Goal: Register for event/course

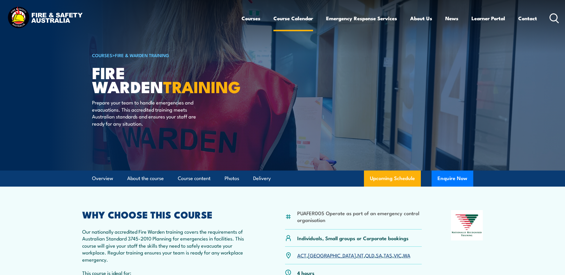
click at [294, 18] on link "Course Calendar" at bounding box center [293, 18] width 40 height 16
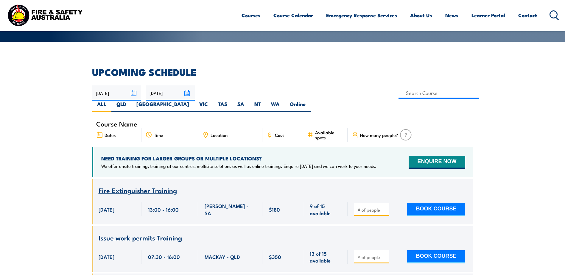
click at [266, 101] on label "NT" at bounding box center [257, 107] width 17 height 12
click at [265, 101] on input "NT" at bounding box center [263, 103] width 4 height 4
radio input "true"
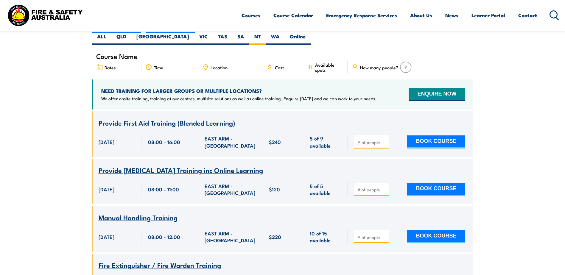
scroll to position [325, 0]
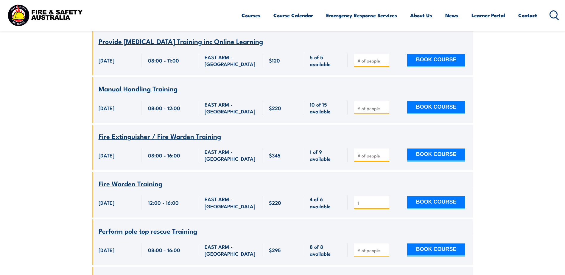
type input "1"
click at [385, 200] on input "1" at bounding box center [372, 203] width 30 height 6
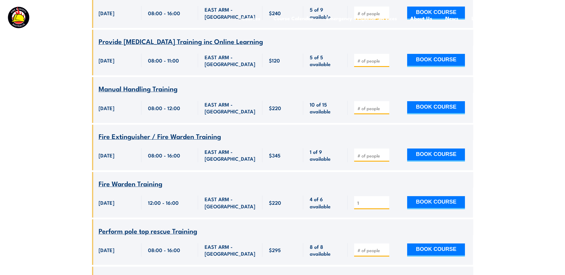
scroll to position [0, 0]
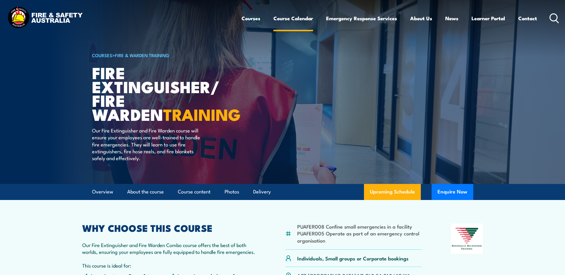
click at [293, 19] on link "Course Calendar" at bounding box center [293, 18] width 40 height 16
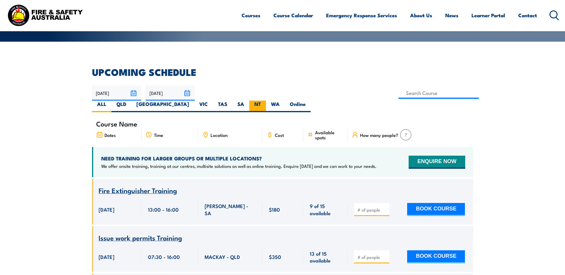
click at [266, 101] on label "NT" at bounding box center [257, 107] width 17 height 12
click at [265, 101] on input "NT" at bounding box center [263, 103] width 4 height 4
radio input "true"
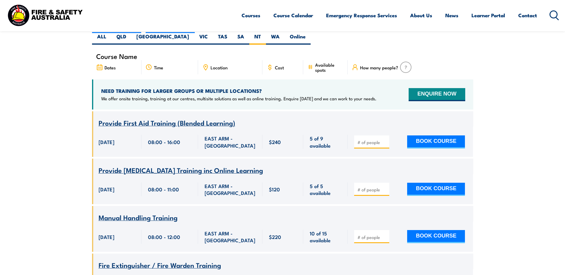
scroll to position [325, 0]
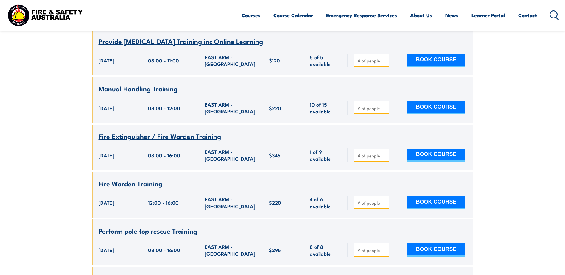
click at [135, 178] on span "Fire Warden Training" at bounding box center [131, 183] width 64 height 10
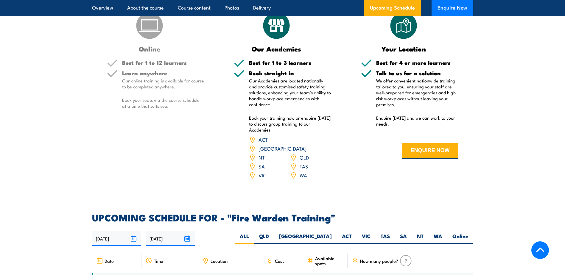
scroll to position [1032, 0]
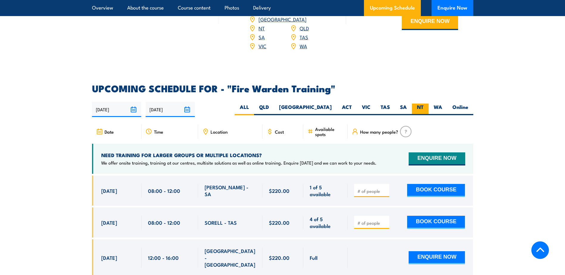
click at [422, 104] on label "NT" at bounding box center [420, 110] width 17 height 12
click at [423, 104] on input "NT" at bounding box center [425, 106] width 4 height 4
radio input "true"
